Goal: Navigation & Orientation: Find specific page/section

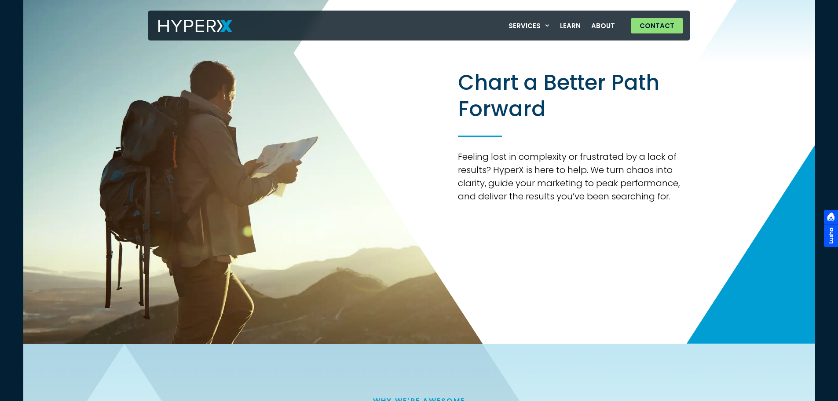
scroll to position [396, 0]
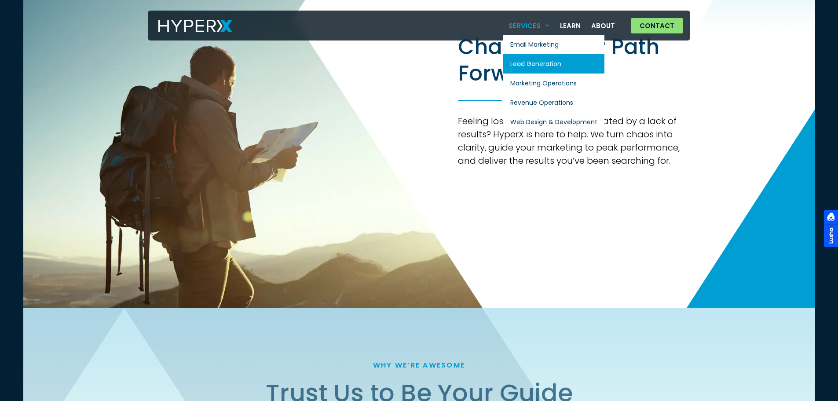
click at [530, 62] on link "Lead Generation" at bounding box center [553, 63] width 101 height 19
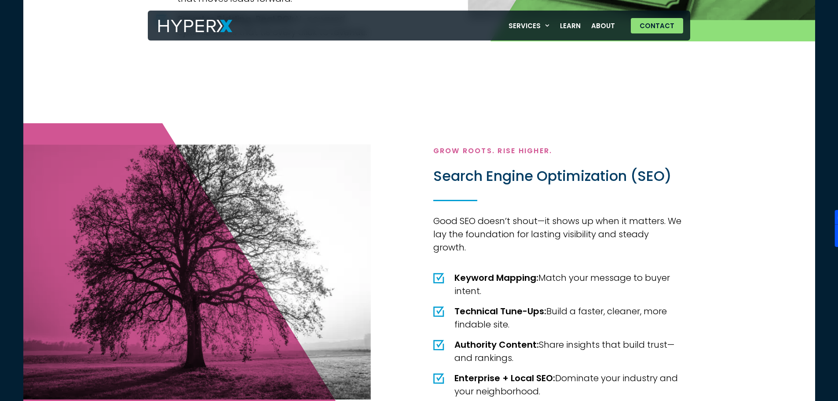
scroll to position [1364, 0]
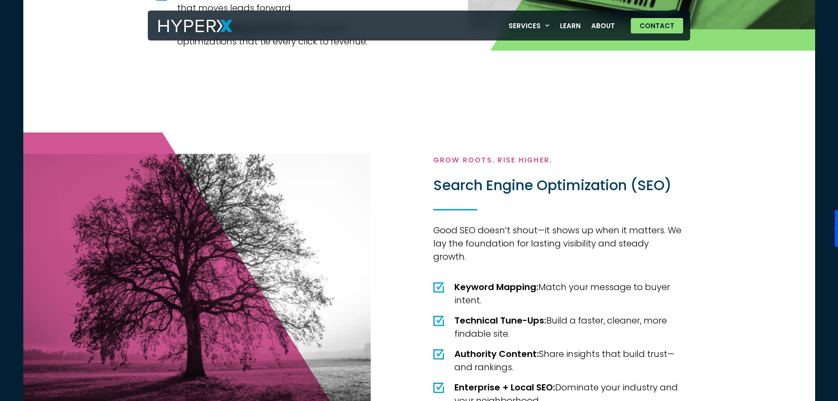
click at [205, 22] on img at bounding box center [195, 26] width 74 height 13
